Goal: Information Seeking & Learning: Learn about a topic

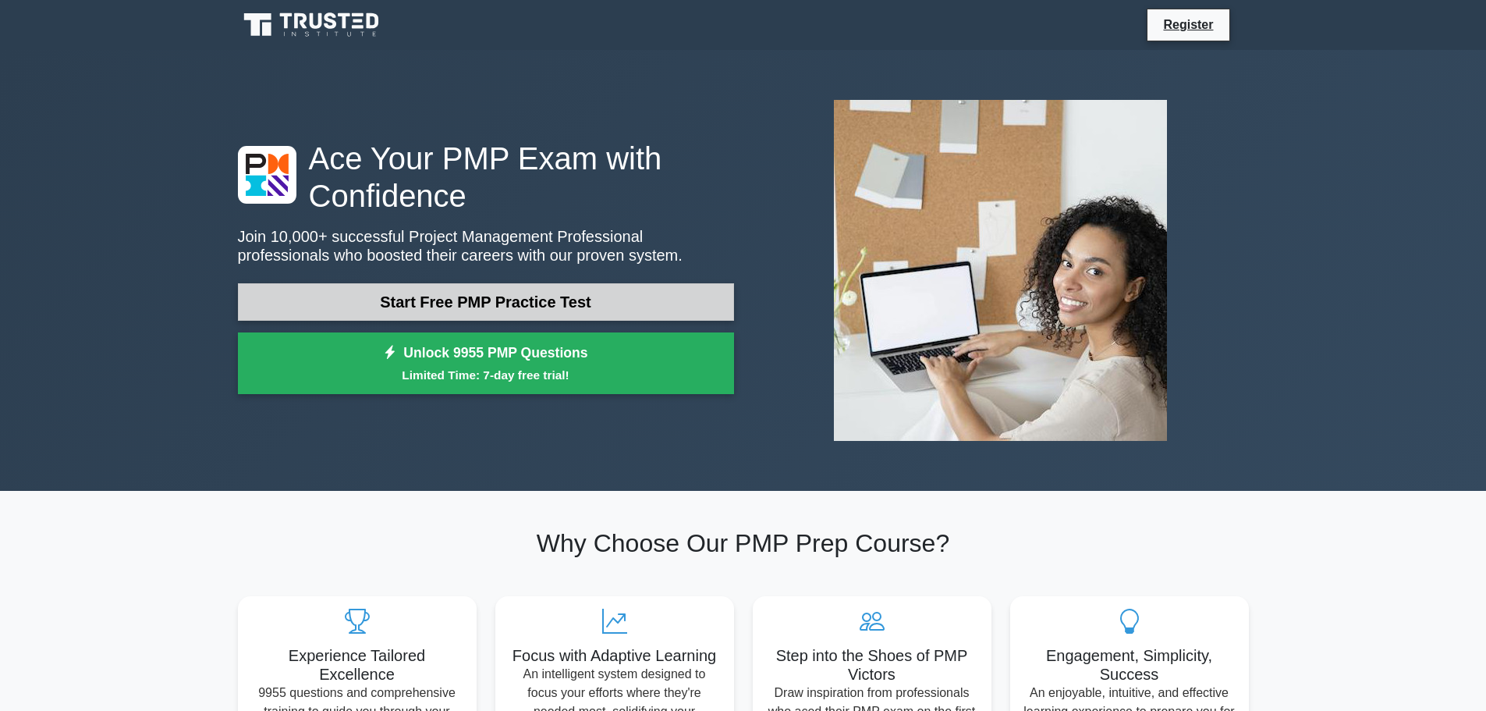
click at [529, 300] on link "Start Free PMP Practice Test" at bounding box center [486, 301] width 496 height 37
